Goal: Task Accomplishment & Management: Complete application form

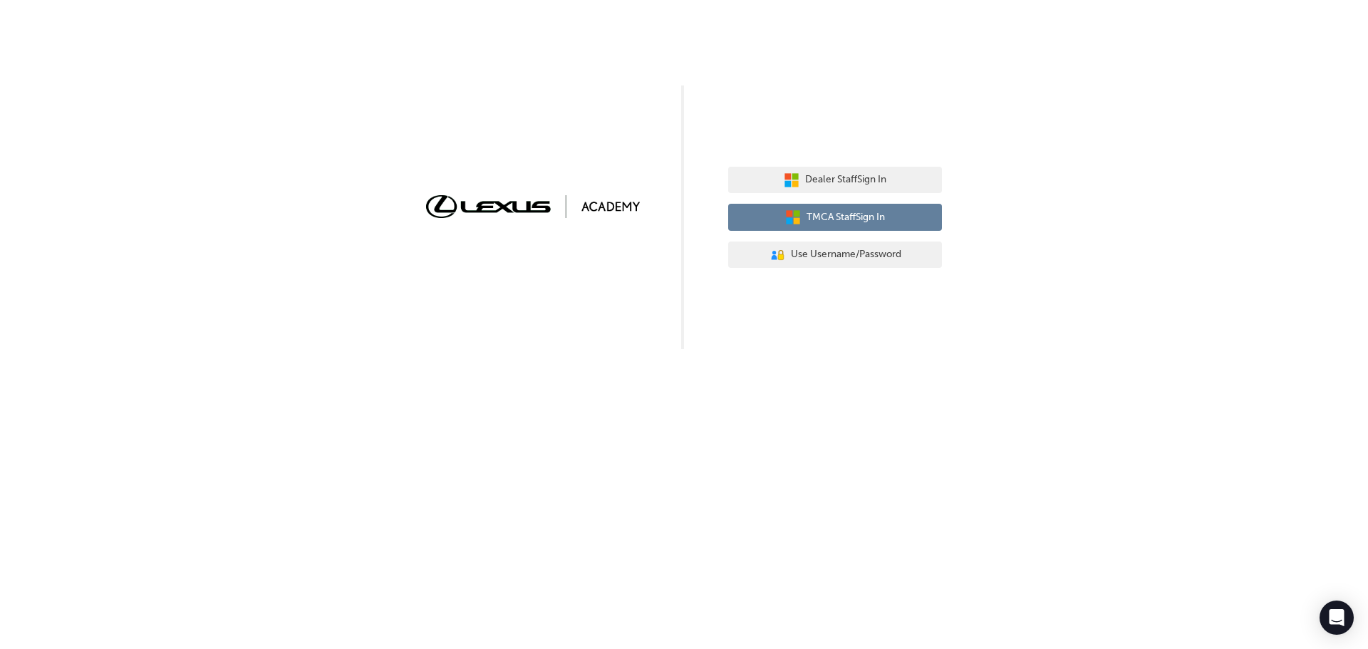
click at [812, 208] on button "TMCA Staff Sign In" at bounding box center [835, 217] width 214 height 27
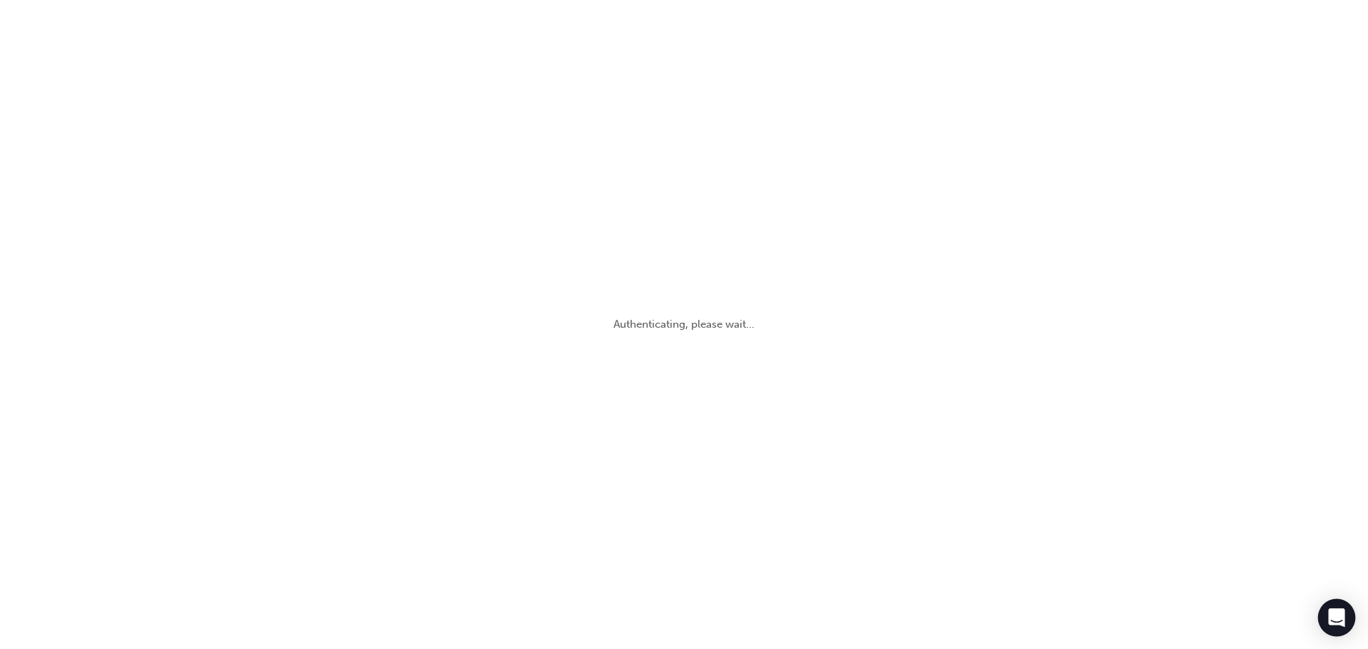
click at [1340, 624] on icon "Open Intercom Messenger" at bounding box center [1336, 618] width 16 height 19
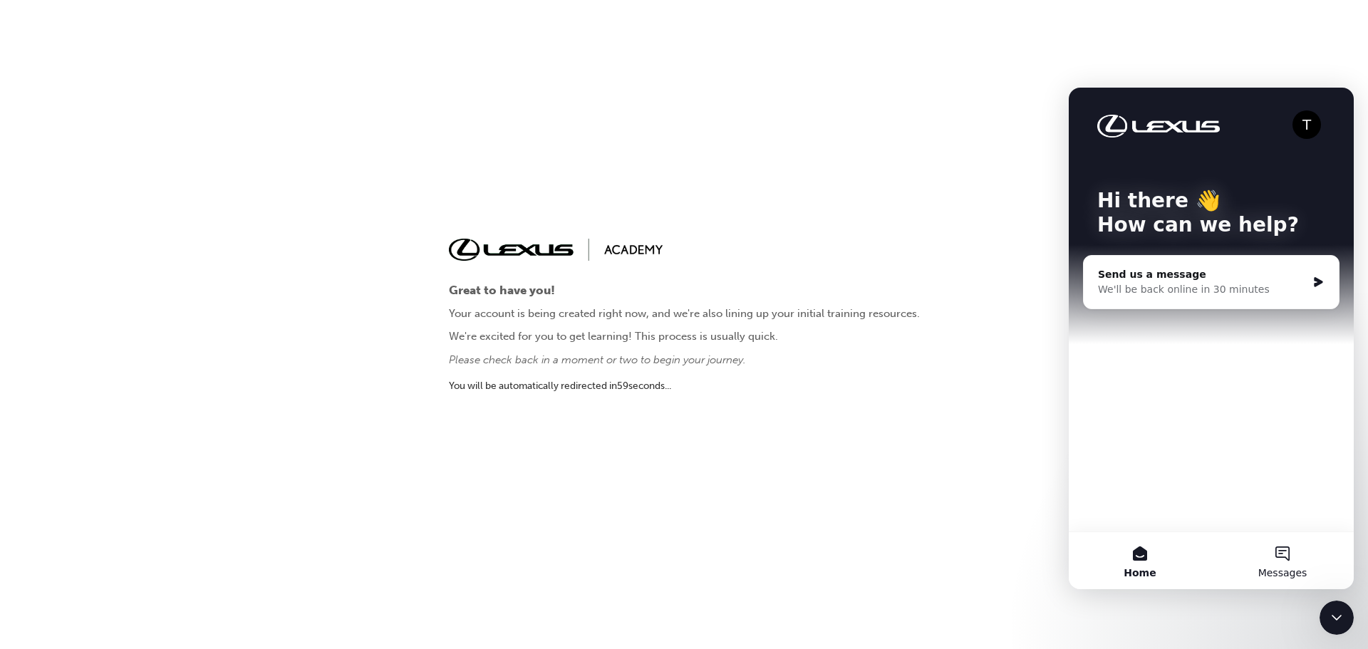
click at [1297, 562] on button "Messages" at bounding box center [1282, 560] width 143 height 57
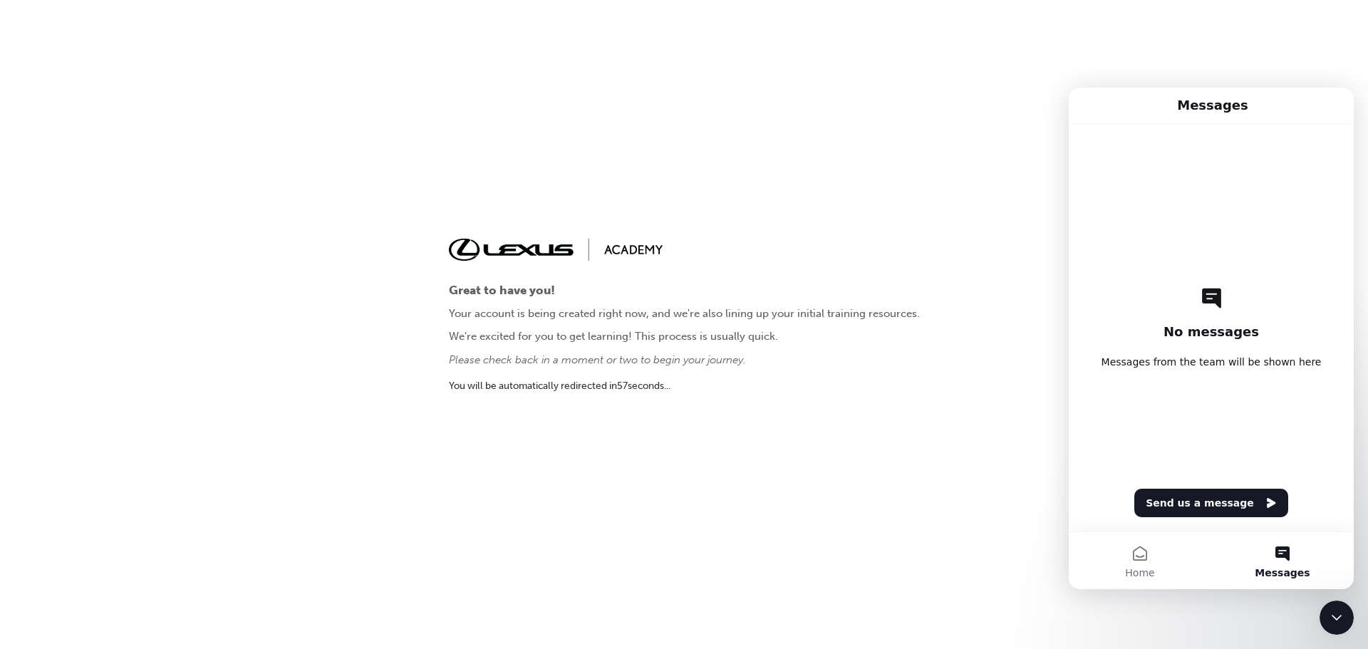
click at [759, 382] on p "You will be automatically redirected in 57 second s ..." at bounding box center [684, 386] width 471 height 16
click at [1131, 564] on button "Home" at bounding box center [1140, 560] width 143 height 57
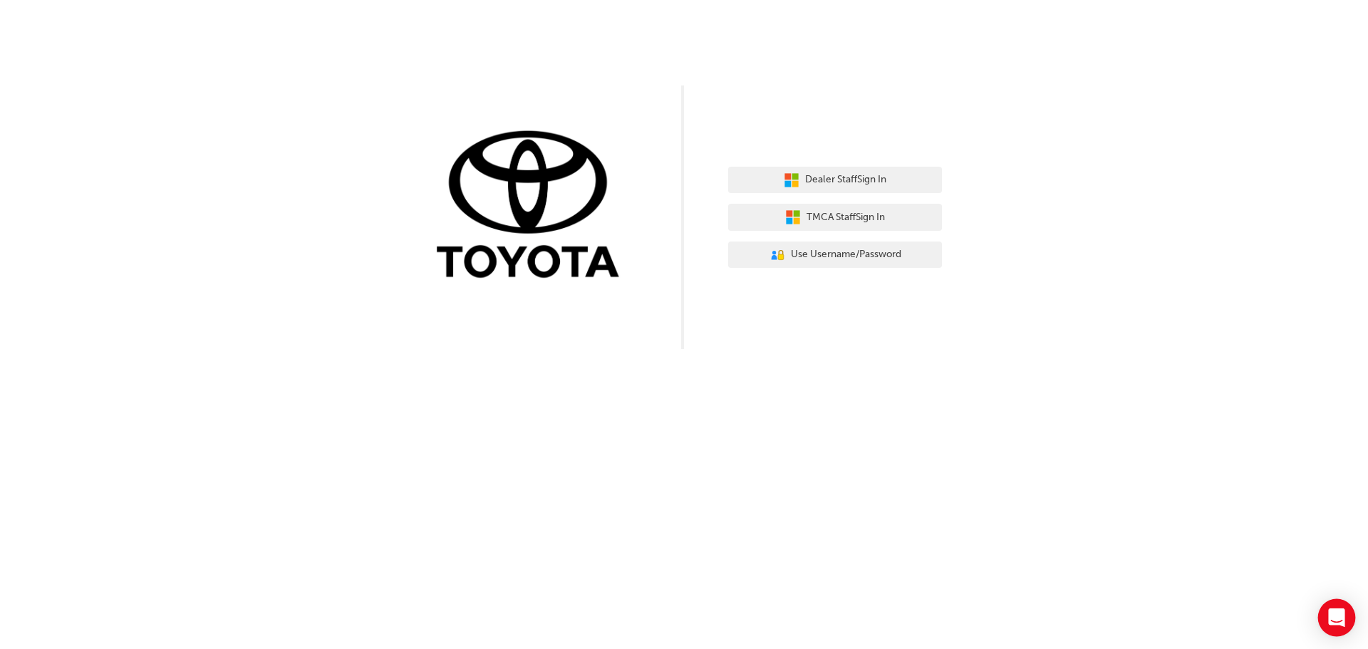
click at [1338, 611] on icon "Open Intercom Messenger" at bounding box center [1336, 618] width 16 height 19
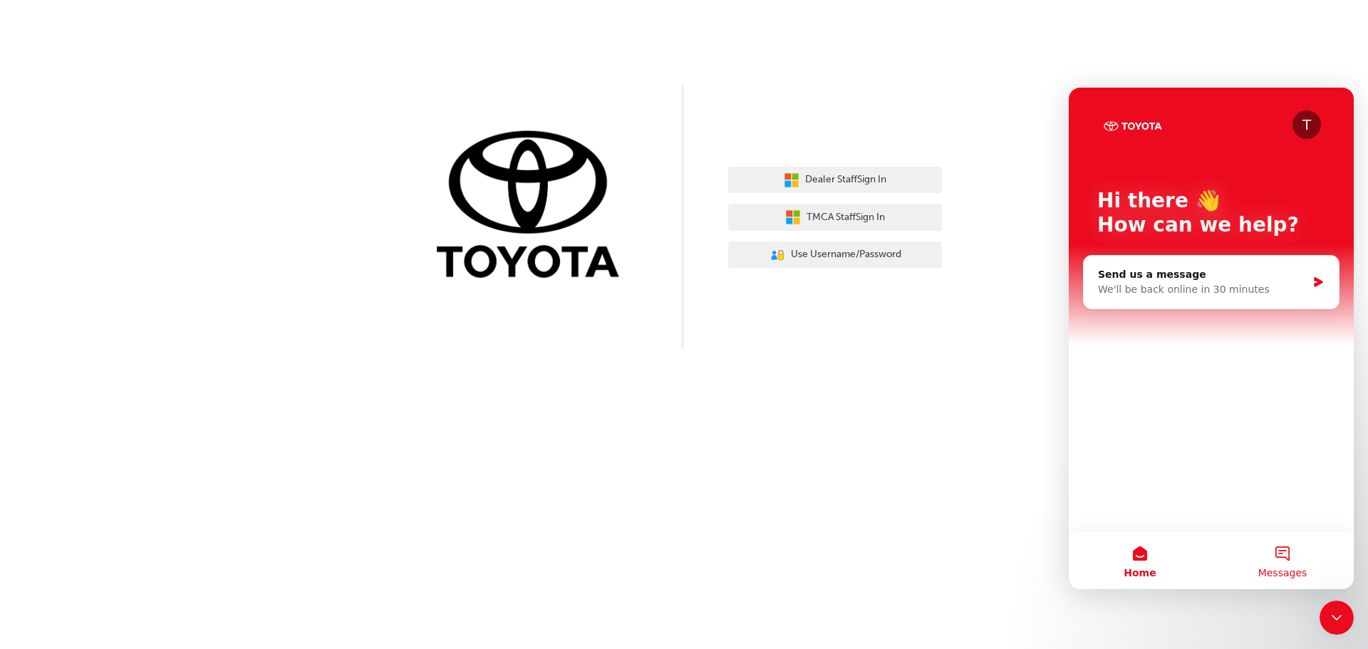
click at [1298, 562] on button "Messages" at bounding box center [1282, 560] width 143 height 57
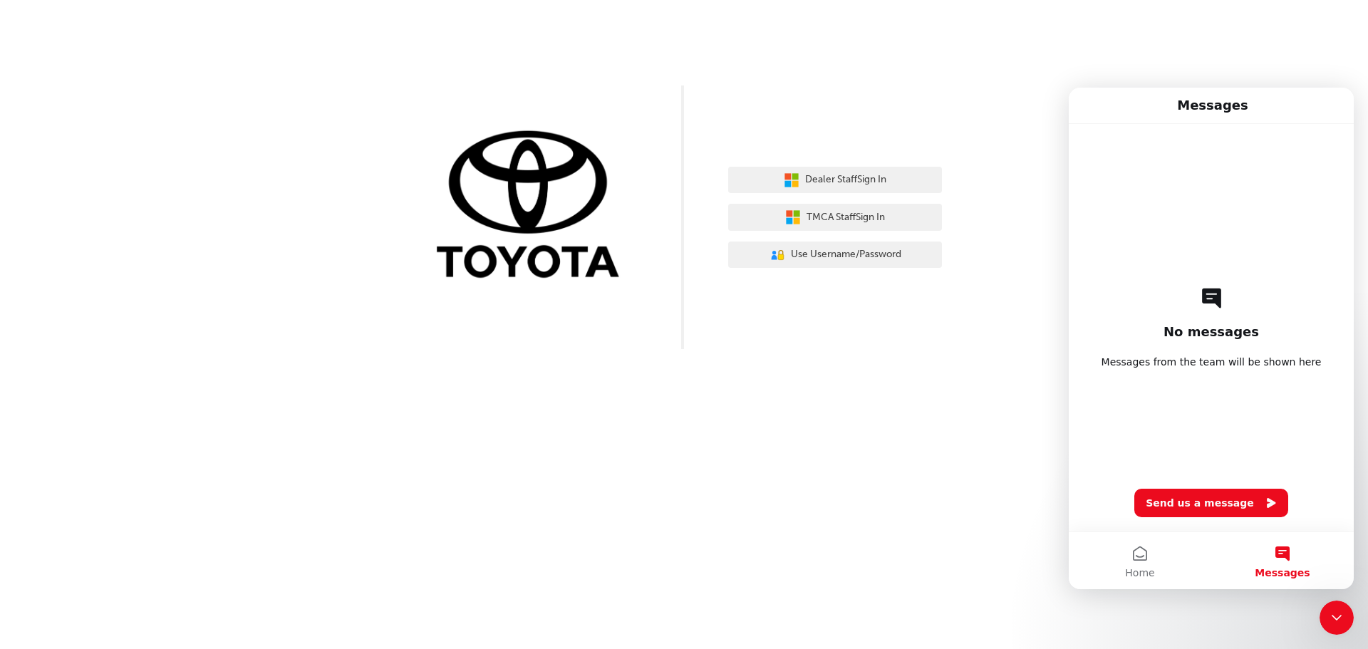
click at [959, 394] on div "Dealer Staff Sign In TMCA Staff Sign In User Authentication Icon - Blue Person,…" at bounding box center [684, 324] width 1368 height 649
click at [855, 217] on span "TMCA Staff Sign In" at bounding box center [846, 218] width 78 height 16
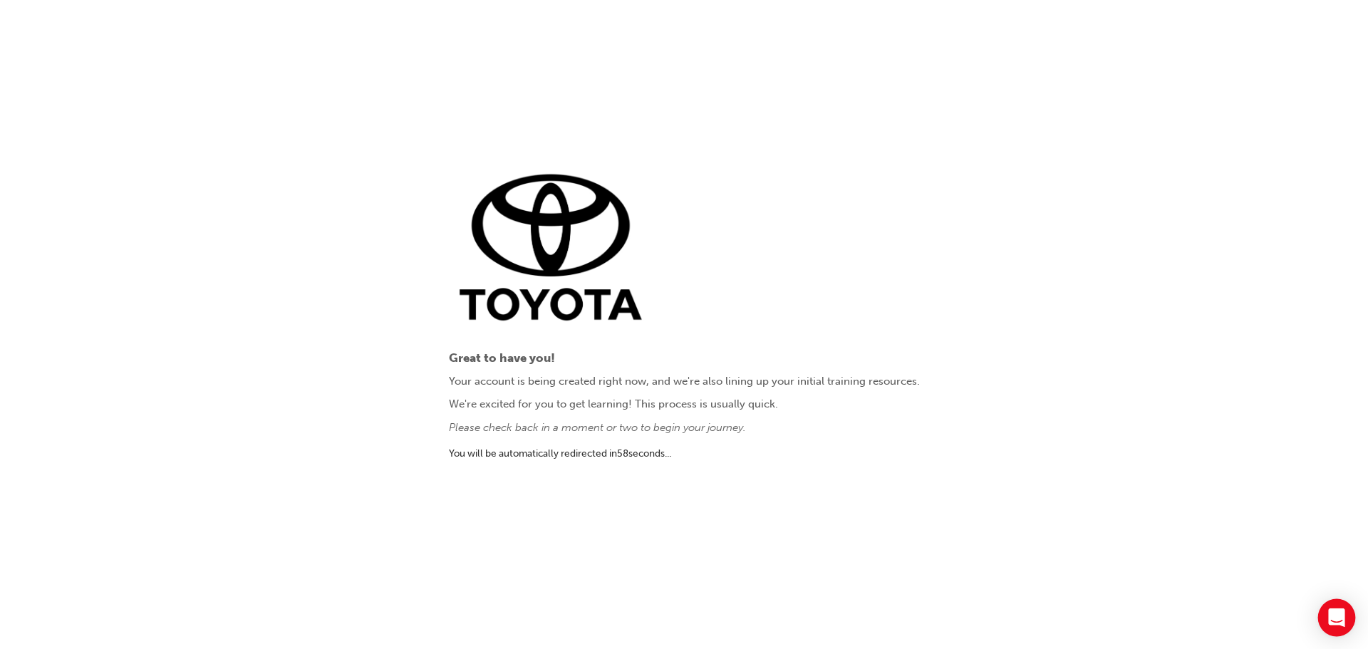
click at [1334, 604] on div "Open Intercom Messenger" at bounding box center [1337, 618] width 38 height 38
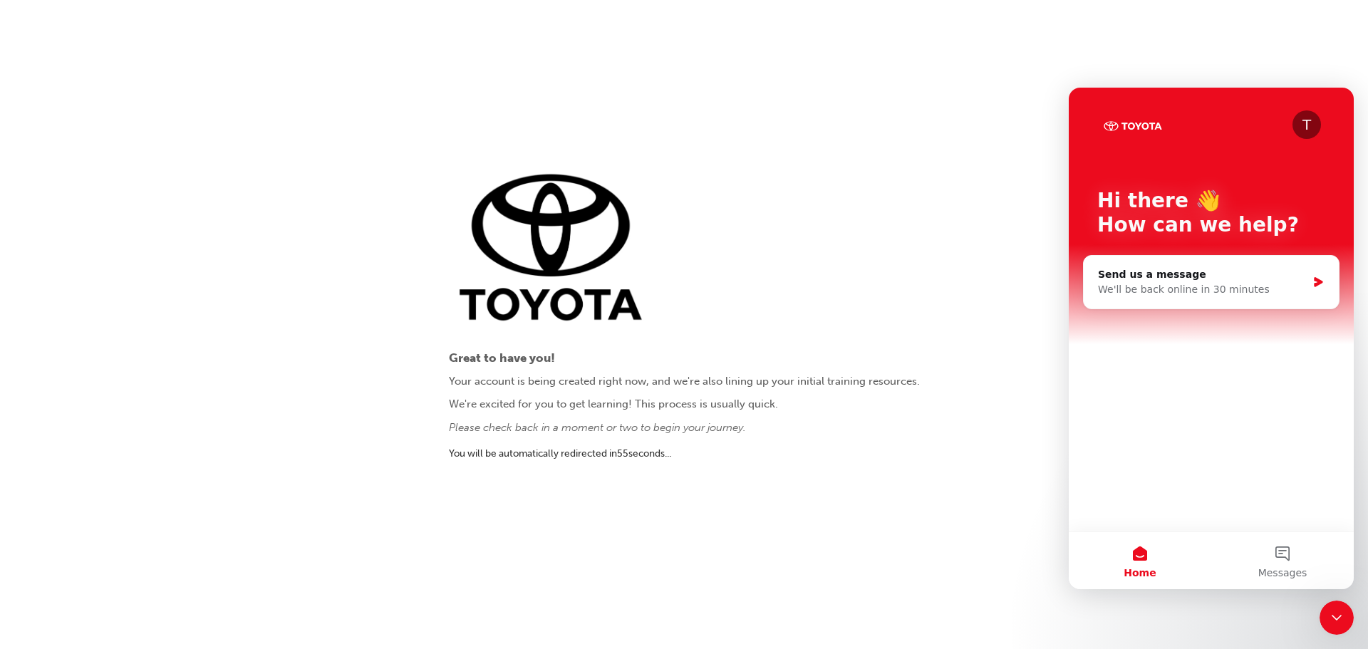
click at [1331, 606] on div "Close Intercom Messenger" at bounding box center [1337, 618] width 34 height 34
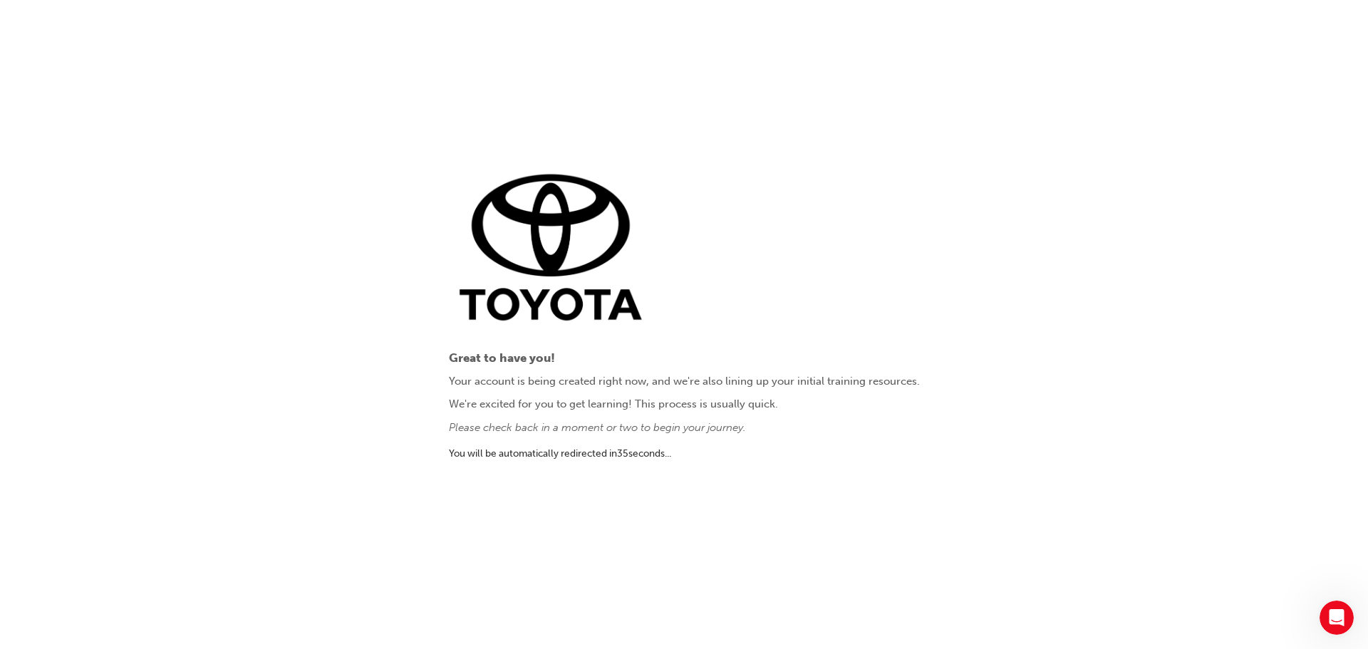
click at [1330, 620] on icon "Open Intercom Messenger" at bounding box center [1337, 618] width 24 height 24
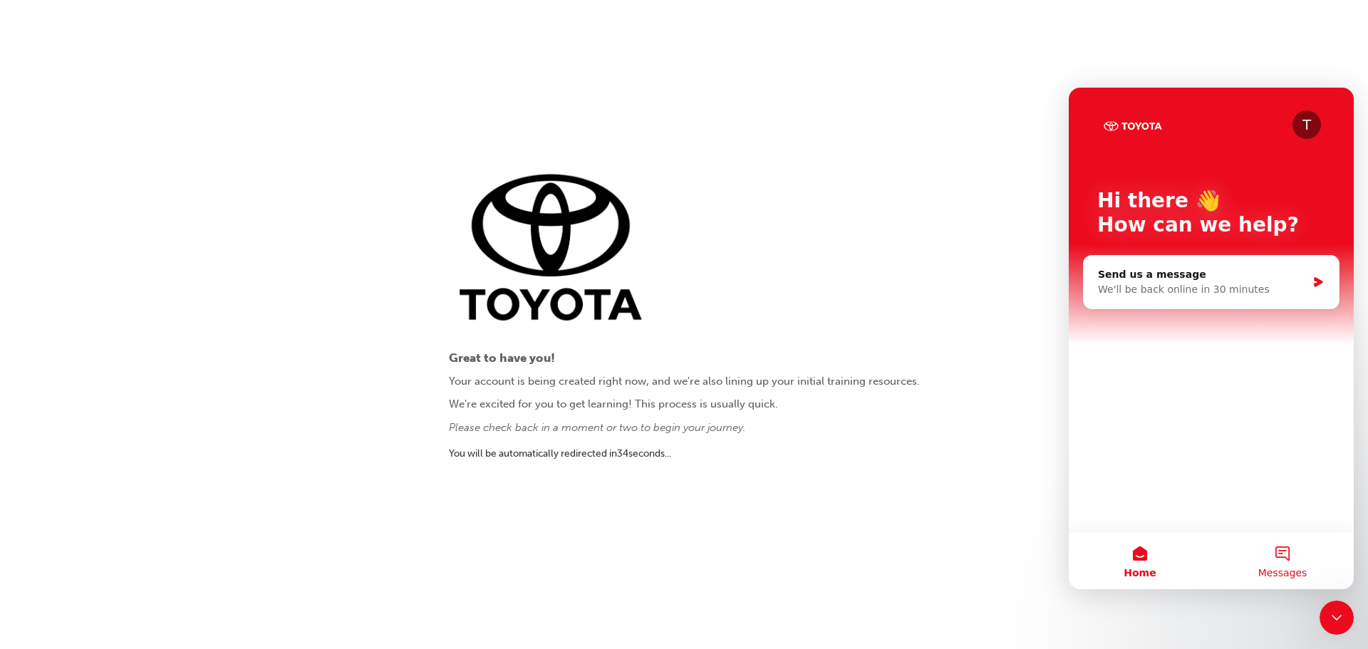
click at [1284, 572] on span "Messages" at bounding box center [1282, 573] width 49 height 10
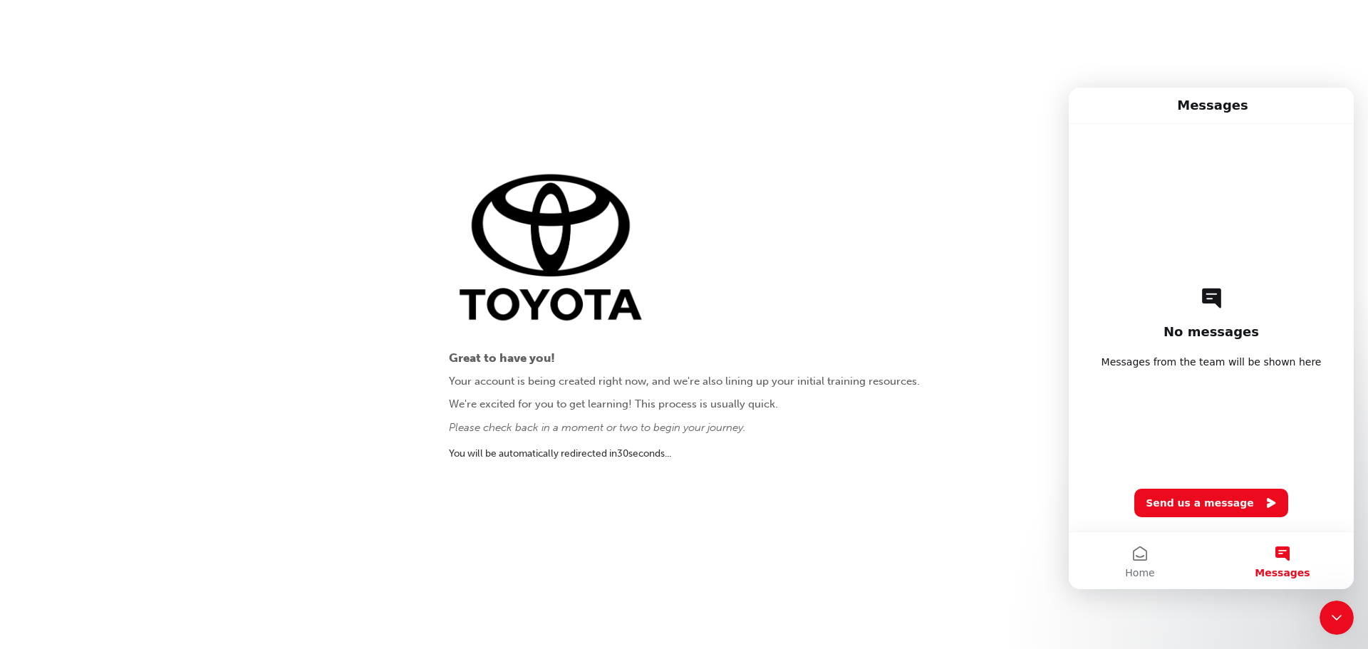
click at [1284, 572] on span "Messages" at bounding box center [1282, 573] width 55 height 10
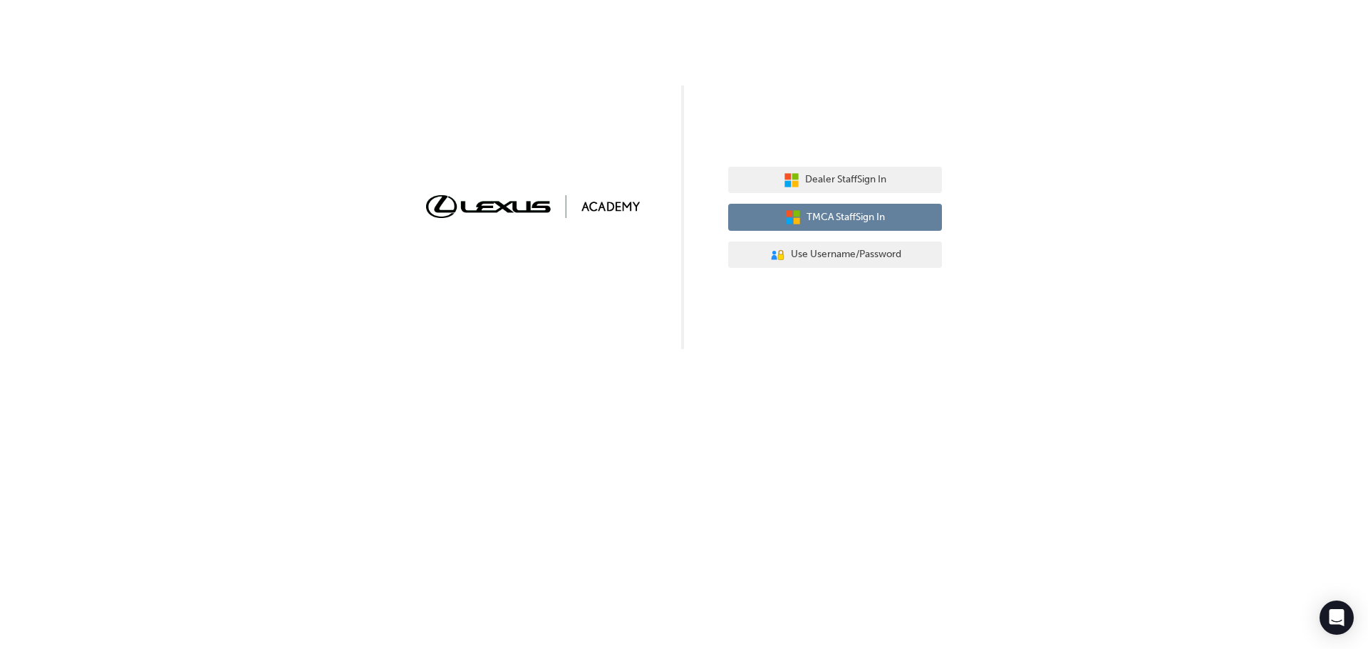
click at [845, 207] on button "TMCA Staff Sign In" at bounding box center [835, 217] width 214 height 27
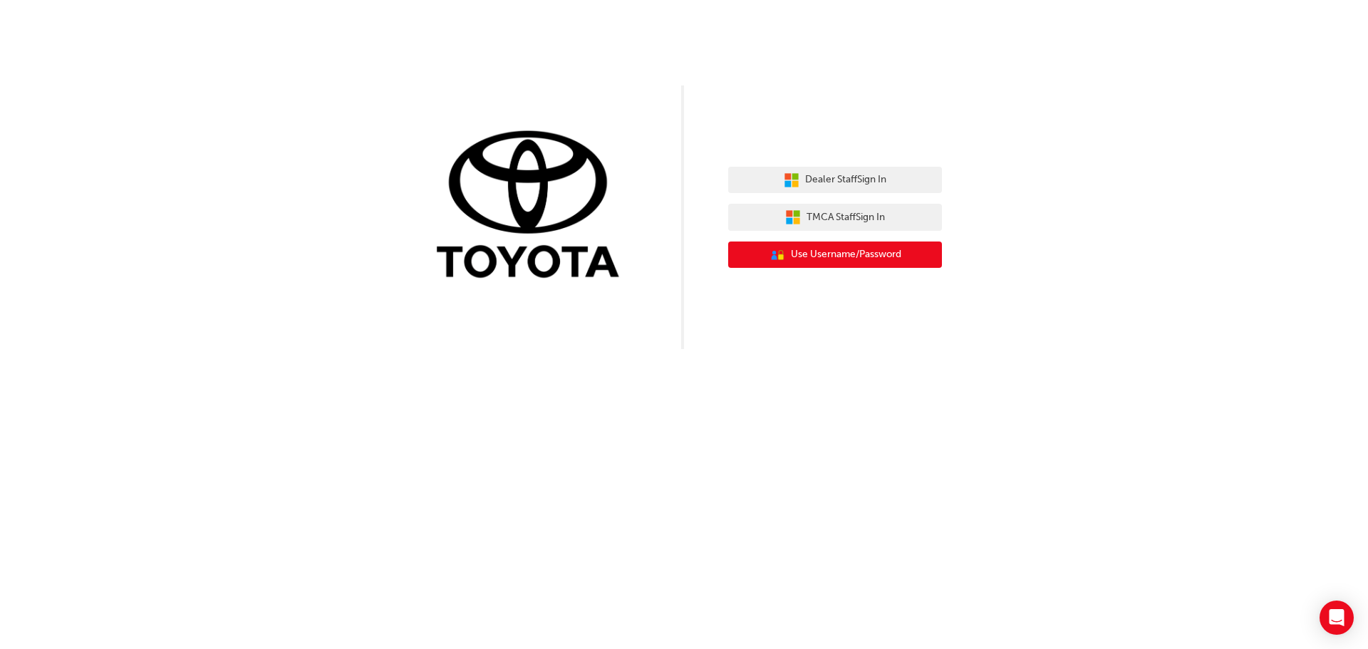
click at [861, 251] on span "Use Username/Password" at bounding box center [846, 255] width 110 height 16
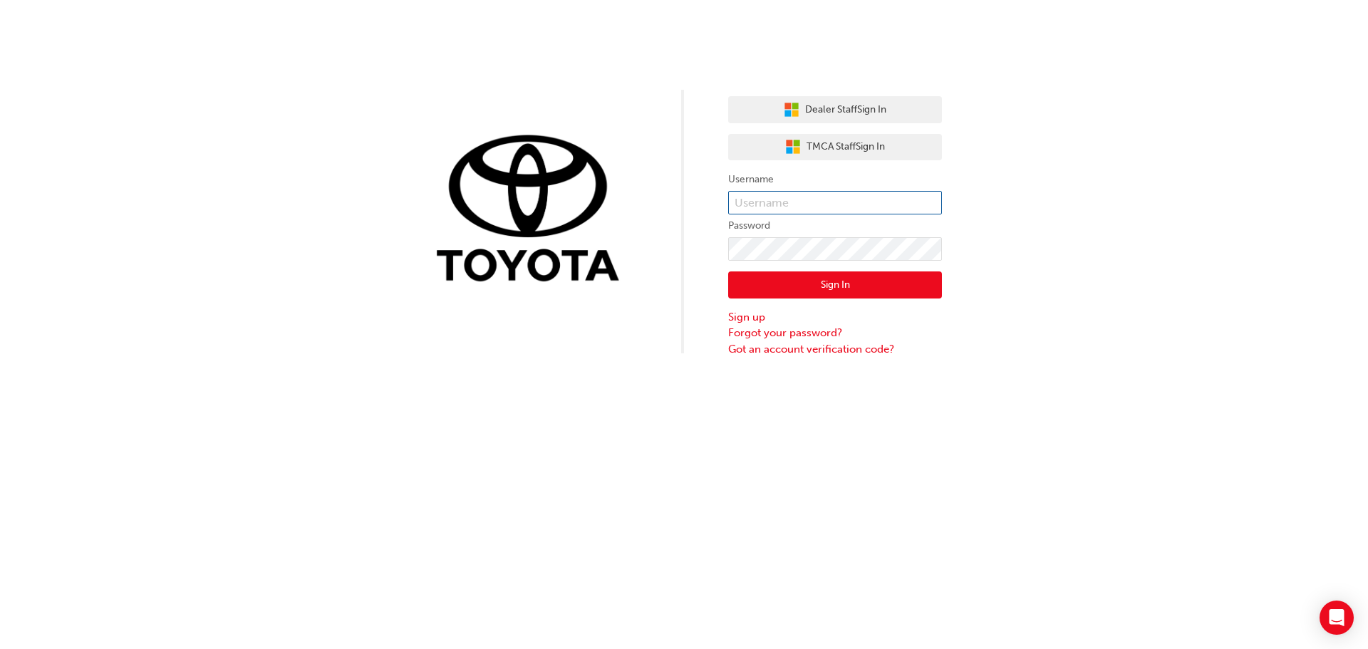
click at [772, 210] on input "text" at bounding box center [835, 203] width 214 height 24
click at [855, 197] on input "text" at bounding box center [835, 203] width 214 height 24
type input "Andrew.duncanson"
click button "Sign In" at bounding box center [835, 285] width 214 height 27
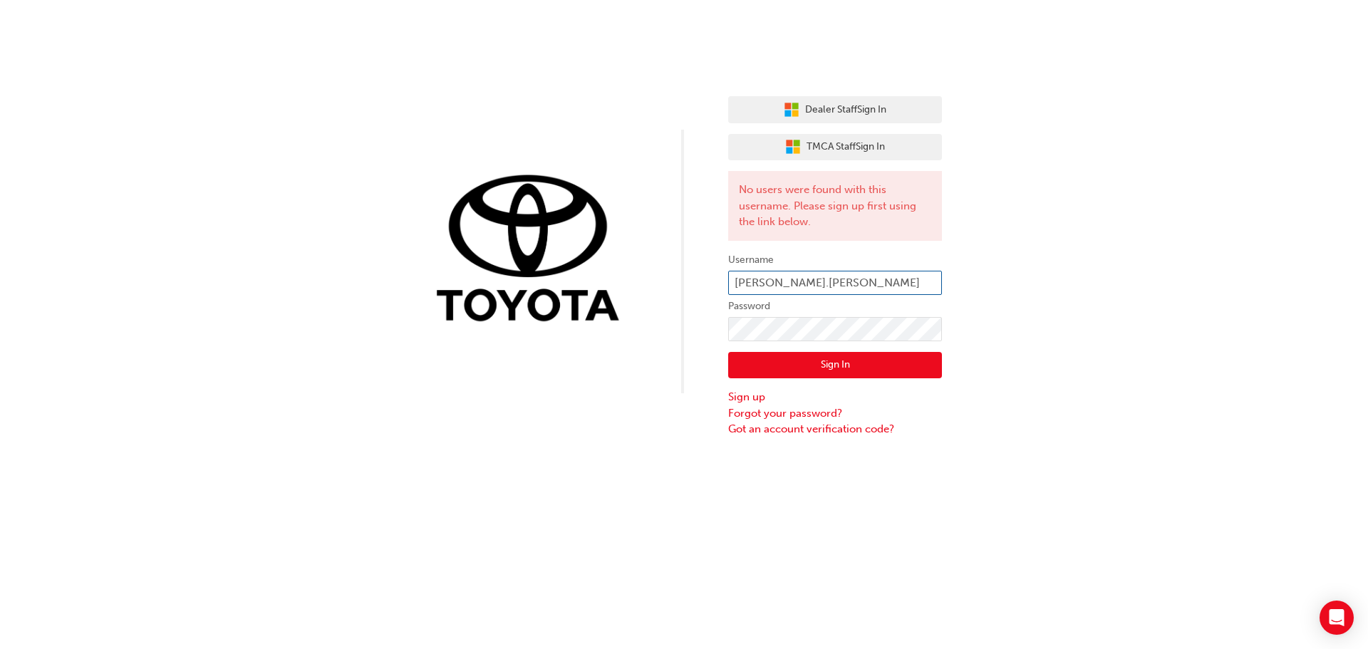
drag, startPoint x: 901, startPoint y: 276, endPoint x: 890, endPoint y: 276, distance: 11.4
click at [890, 276] on input "Andrew.duncanson" at bounding box center [835, 283] width 214 height 24
type input "andrew.duncanson@toyota.com.au"
click at [847, 357] on button "Sign In" at bounding box center [835, 365] width 214 height 27
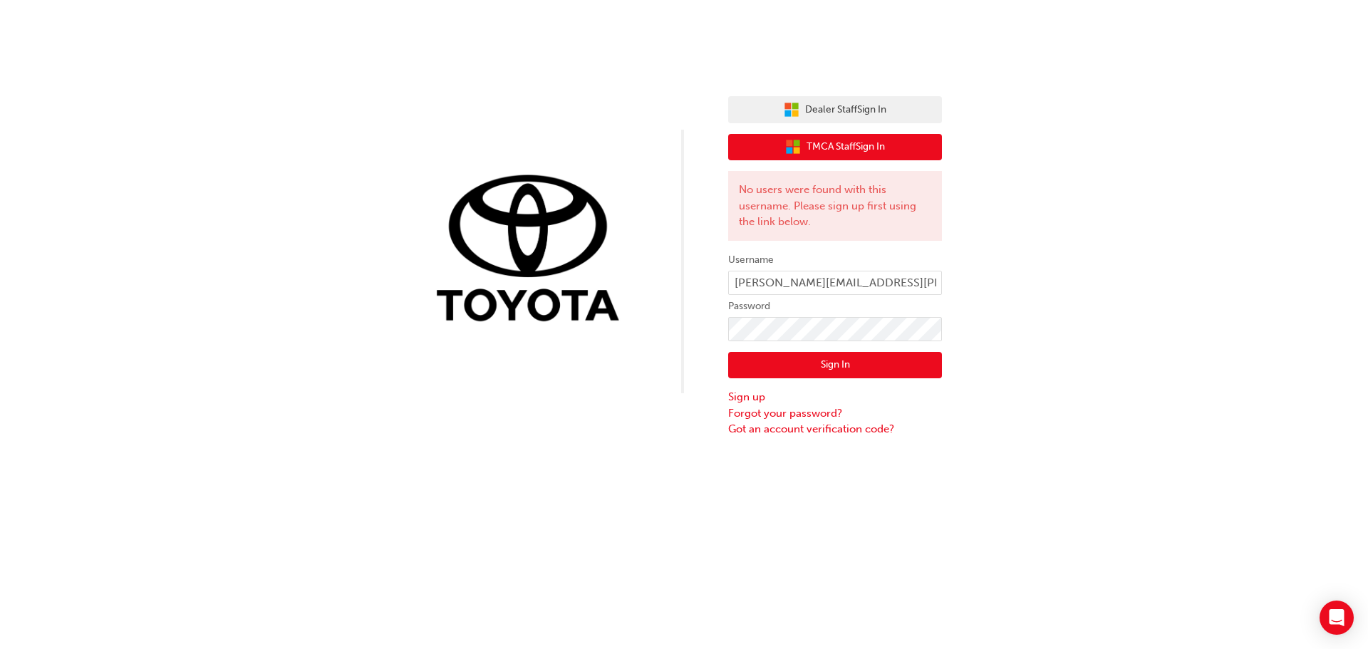
click at [836, 143] on span "TMCA Staff Sign In" at bounding box center [846, 147] width 78 height 16
